Goal: Transaction & Acquisition: Purchase product/service

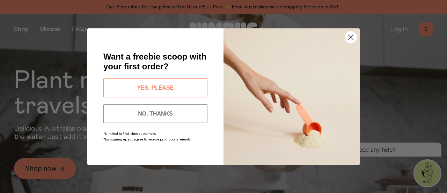
click at [159, 87] on button "YES, PLEASE" at bounding box center [155, 87] width 104 height 19
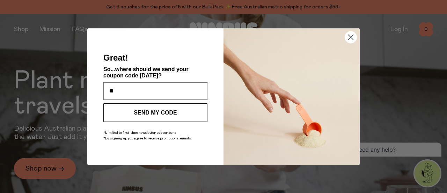
type input "**********"
click at [168, 112] on button "SEND MY CODE" at bounding box center [155, 112] width 104 height 19
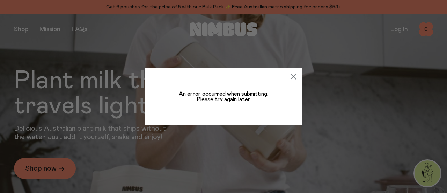
click at [293, 74] on circle "Close dialog" at bounding box center [294, 77] width 12 height 12
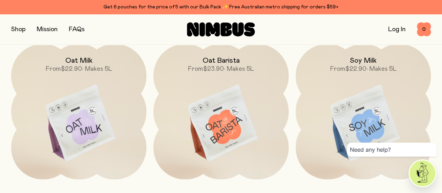
scroll to position [523, 0]
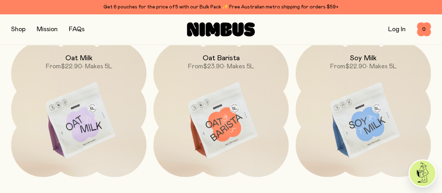
click at [421, 172] on img at bounding box center [423, 173] width 26 height 26
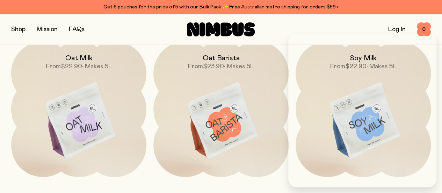
click at [22, 30] on button "button" at bounding box center [18, 29] width 14 height 10
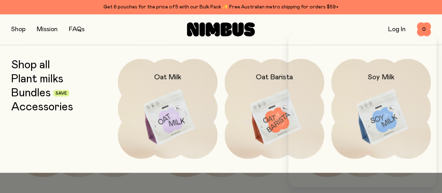
click at [48, 93] on link "Bundles" at bounding box center [31, 93] width 40 height 13
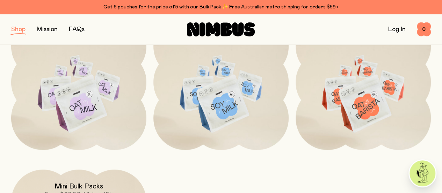
scroll to position [173, 0]
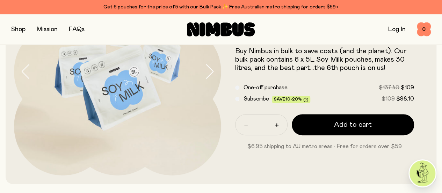
scroll to position [96, 0]
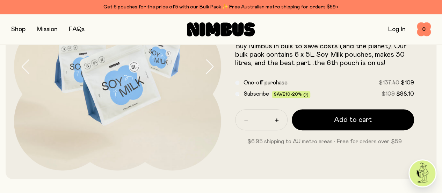
click at [363, 124] on span "Add to cart" at bounding box center [353, 120] width 38 height 10
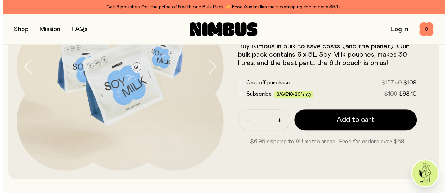
scroll to position [0, 0]
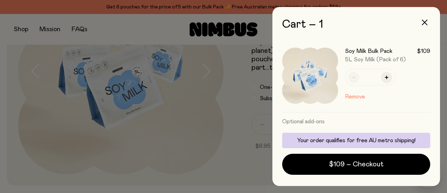
click at [381, 163] on span "$109 – Checkout" at bounding box center [356, 164] width 55 height 10
